Goal: Book appointment/travel/reservation

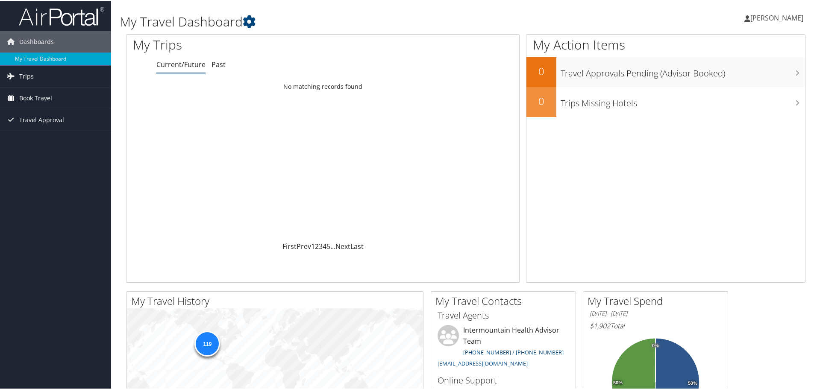
click at [41, 96] on span "Book Travel" at bounding box center [35, 97] width 33 height 21
click at [59, 137] on link "Book/Manage Online Trips" at bounding box center [55, 140] width 111 height 13
